Goal: Task Accomplishment & Management: Complete application form

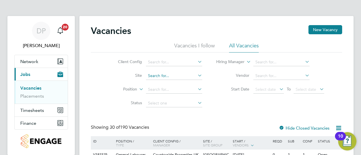
click at [176, 76] on input at bounding box center [174, 76] width 56 height 8
click at [176, 90] on li "Spencer s Park" at bounding box center [174, 91] width 57 height 8
type input "Spencers Park"
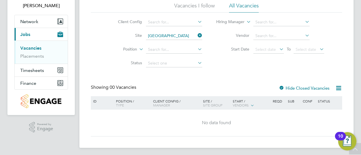
scroll to position [42, 0]
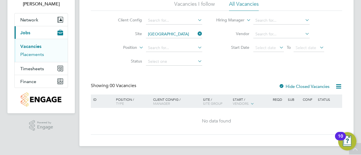
click at [38, 55] on link "Placements" at bounding box center [32, 54] width 24 height 5
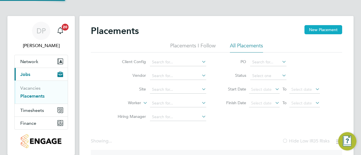
click at [317, 27] on button "New Placement" at bounding box center [323, 29] width 38 height 9
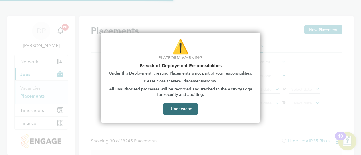
click at [184, 106] on button "I Understand" at bounding box center [180, 108] width 34 height 11
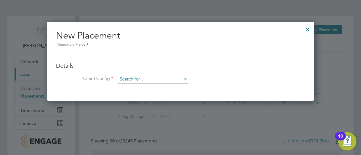
click at [147, 78] on input at bounding box center [153, 79] width 70 height 9
type input "s"
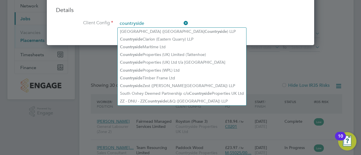
type input "countryside"
click at [237, 15] on ul "Details Client Config countryside Hiring Manager Worker Position Placement Type…" at bounding box center [180, 14] width 249 height 39
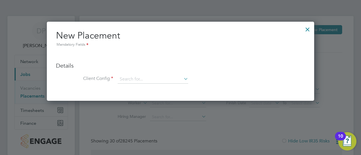
click at [309, 31] on div at bounding box center [307, 28] width 10 height 10
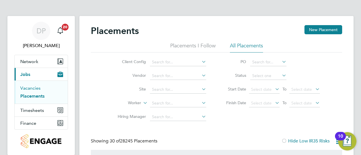
click at [39, 87] on link "Vacancies" at bounding box center [30, 87] width 20 height 5
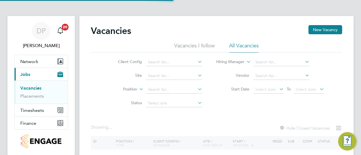
click at [324, 34] on div "Vacancies New Vacancy" at bounding box center [216, 33] width 251 height 17
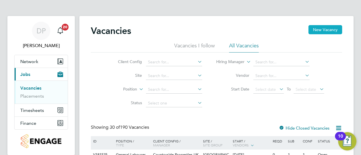
click at [326, 26] on button "New Vacancy" at bounding box center [325, 29] width 34 height 9
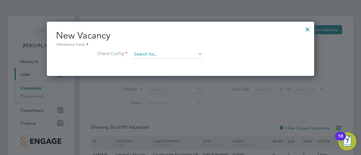
click at [157, 55] on input at bounding box center [167, 54] width 70 height 9
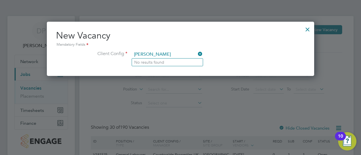
click at [170, 56] on input "spencer" at bounding box center [167, 54] width 70 height 9
click at [170, 55] on input "spencer" at bounding box center [167, 54] width 70 height 9
type input "s"
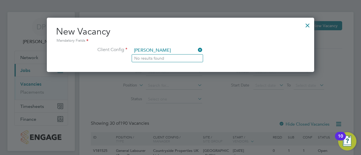
type input "spencer"
click at [307, 25] on div at bounding box center [307, 24] width 10 height 10
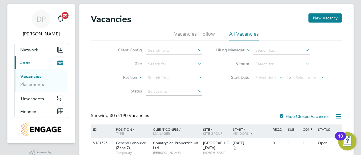
scroll to position [7, 0]
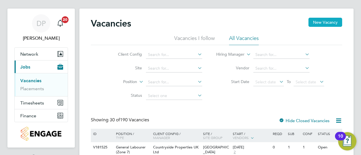
click at [328, 23] on button "New Vacancy" at bounding box center [325, 22] width 34 height 9
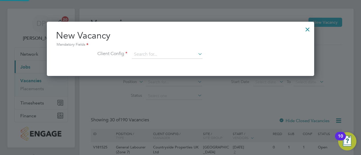
scroll to position [54, 267]
click at [306, 31] on div at bounding box center [307, 28] width 10 height 10
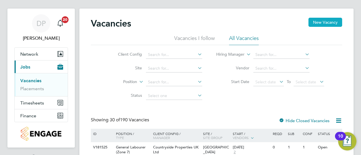
drag, startPoint x: 321, startPoint y: 23, endPoint x: 333, endPoint y: 24, distance: 11.7
click at [333, 24] on button "New Vacancy" at bounding box center [325, 22] width 34 height 9
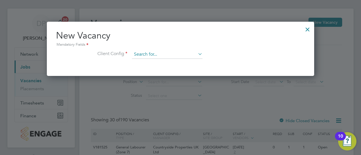
click at [169, 56] on input at bounding box center [167, 54] width 70 height 9
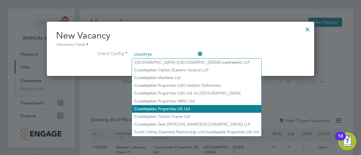
click at [180, 110] on li "Countrys ide Properties UK Ltd" at bounding box center [196, 109] width 129 height 8
type input "Countryside Properties UK Ltd"
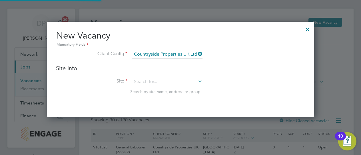
scroll to position [95, 267]
click at [159, 83] on input at bounding box center [167, 82] width 70 height 9
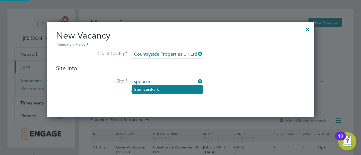
click at [168, 88] on li "Spencers Park" at bounding box center [167, 90] width 71 height 8
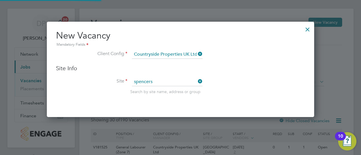
type input "Spencers Park"
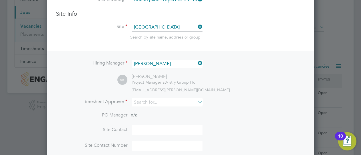
scroll to position [62, 0]
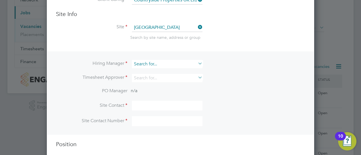
click at [155, 61] on input at bounding box center [167, 64] width 70 height 8
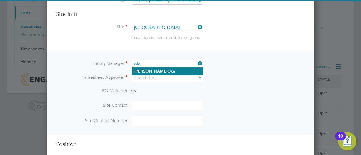
click at [158, 72] on li "Ola Oke" at bounding box center [167, 71] width 71 height 8
type input "Ola Oke"
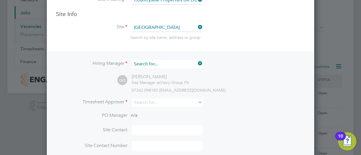
click at [169, 62] on input at bounding box center [167, 64] width 70 height 8
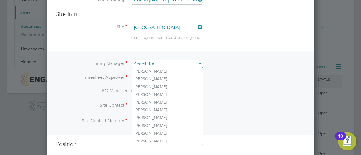
click at [169, 62] on input at bounding box center [167, 64] width 70 height 8
type input "p"
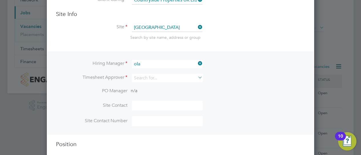
click at [148, 74] on li "Ola Oke" at bounding box center [167, 71] width 71 height 8
type input "Ola Oke"
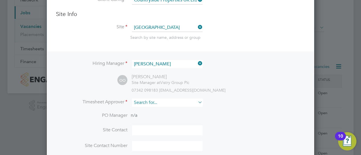
click at [143, 102] on input at bounding box center [167, 102] width 70 height 8
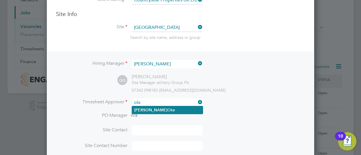
click at [171, 107] on li "Ola Oke" at bounding box center [167, 110] width 71 height 8
type input "Ola Oke"
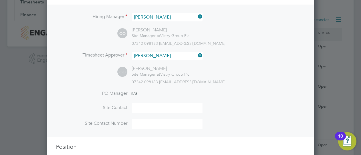
scroll to position [108, 0]
click at [144, 112] on input at bounding box center [167, 108] width 70 height 10
drag, startPoint x: 144, startPoint y: 112, endPoint x: 169, endPoint y: 119, distance: 26.3
click at [169, 119] on ul "PO Manager n/a Site Contact Site Contact Number" at bounding box center [180, 113] width 249 height 44
type input "Ola Oke"
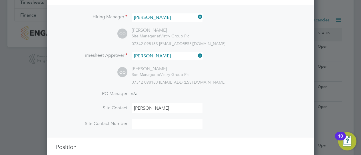
click at [162, 121] on input at bounding box center [167, 124] width 70 height 10
type input "07436 031 093"
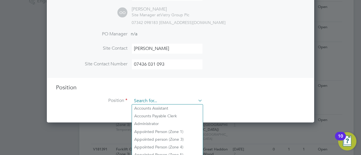
click at [162, 102] on input at bounding box center [167, 101] width 70 height 9
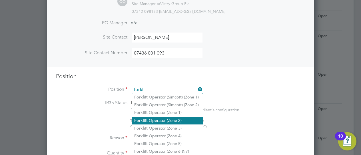
scroll to position [179, 0]
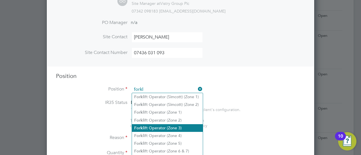
click at [172, 129] on li "Forkl ift Operator (Zone 3)" at bounding box center [167, 128] width 71 height 8
type input "Forklift Operator (Zone 3)"
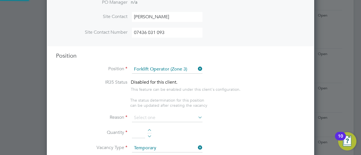
scroll to position [206, 0]
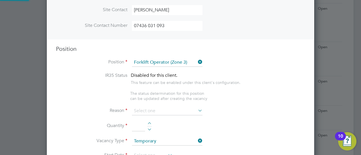
type textarea "• Operate construction machinery • Delivering large quantities of materials to …"
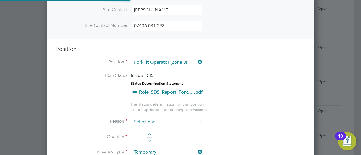
scroll to position [17, 30]
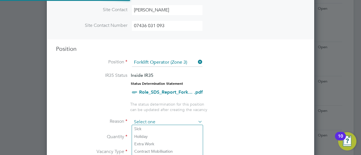
click at [165, 119] on input at bounding box center [167, 122] width 70 height 9
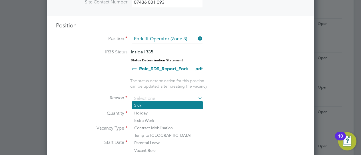
scroll to position [246, 0]
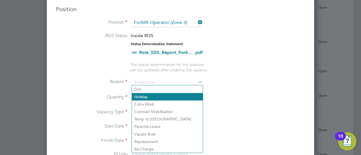
click at [146, 98] on li "Holiday" at bounding box center [167, 96] width 71 height 7
type input "Holiday"
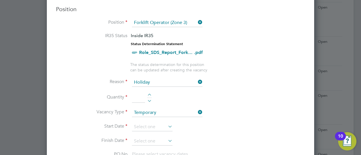
click at [151, 94] on div at bounding box center [149, 96] width 5 height 4
type input "1"
click at [148, 126] on input at bounding box center [152, 127] width 41 height 9
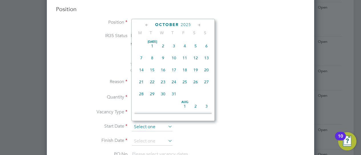
scroll to position [159, 0]
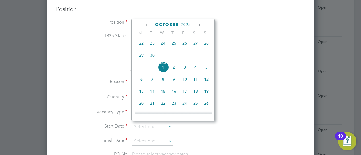
click at [143, 81] on span "6" at bounding box center [141, 79] width 11 height 11
type input "06 Oct 2025"
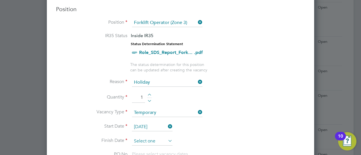
click at [159, 137] on input at bounding box center [152, 141] width 41 height 9
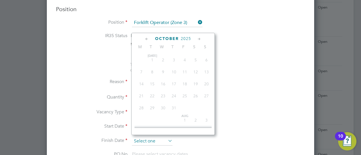
scroll to position [171, 0]
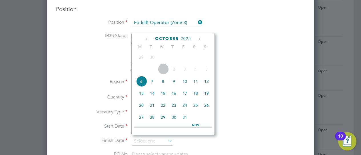
click at [187, 84] on span "10" at bounding box center [184, 81] width 11 height 11
type input "10 Oct 2025"
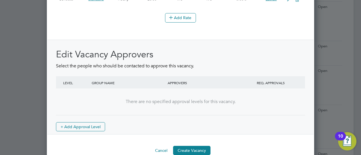
scroll to position [740, 0]
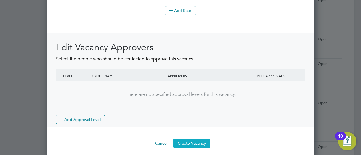
click at [195, 140] on button "Create Vacancy" at bounding box center [191, 143] width 37 height 9
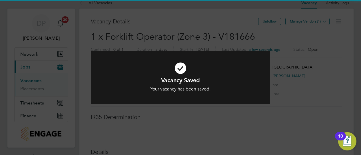
scroll to position [3, 3]
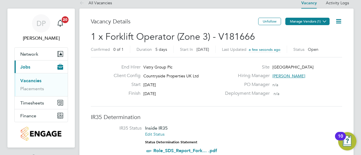
click at [320, 20] on button "Manage Vendors (1)" at bounding box center [307, 21] width 44 height 7
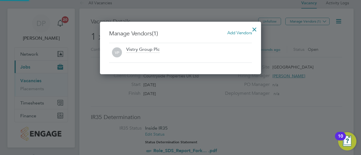
click at [232, 33] on span "Add Vendors" at bounding box center [239, 32] width 25 height 5
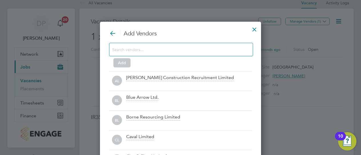
click at [162, 50] on input at bounding box center [176, 49] width 128 height 7
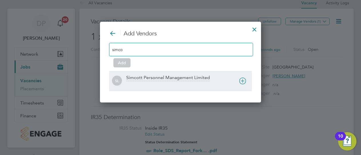
type input "simco"
click at [158, 75] on div "Simcott Personnel Management Limited" at bounding box center [168, 78] width 84 height 6
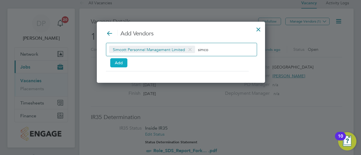
click at [120, 62] on button "Add" at bounding box center [118, 62] width 17 height 9
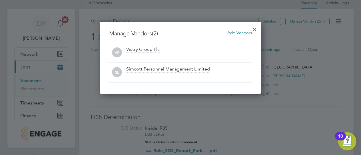
click at [256, 29] on div at bounding box center [254, 28] width 10 height 10
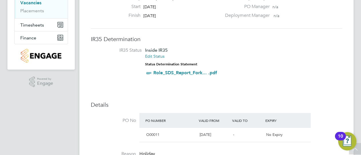
scroll to position [86, 0]
